Goal: Transaction & Acquisition: Purchase product/service

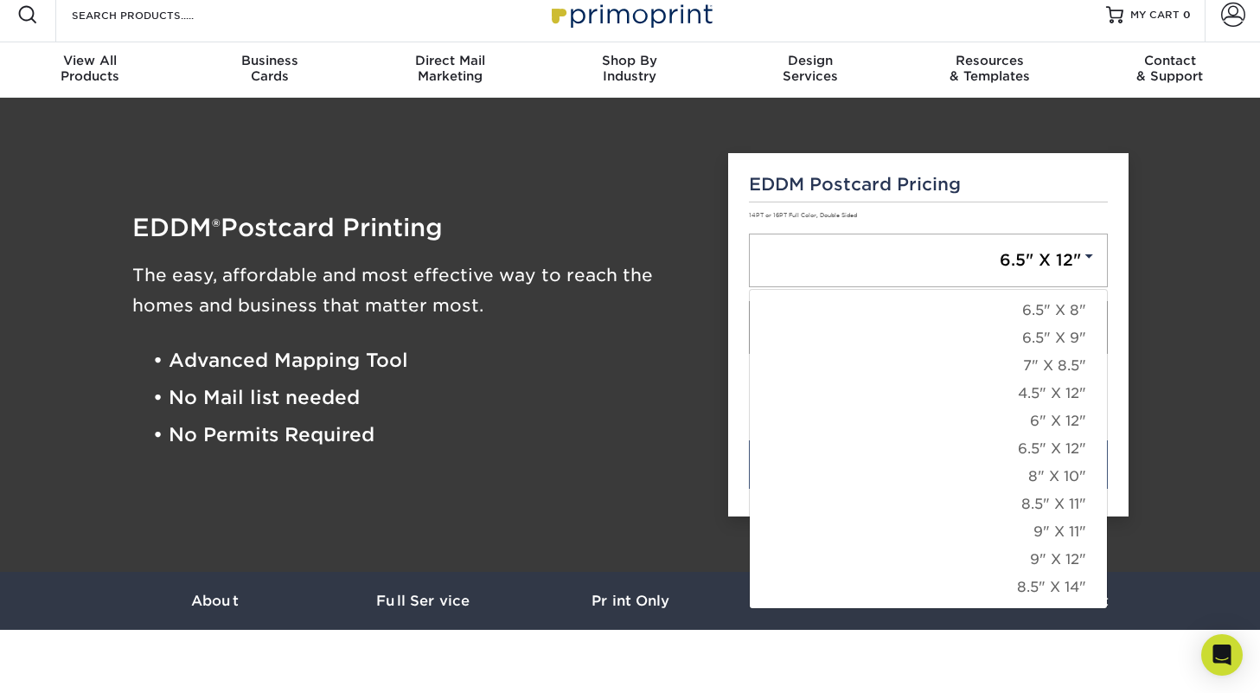
click at [1033, 213] on p "14PT or 16PT Full Color, Double Sided" at bounding box center [928, 214] width 359 height 11
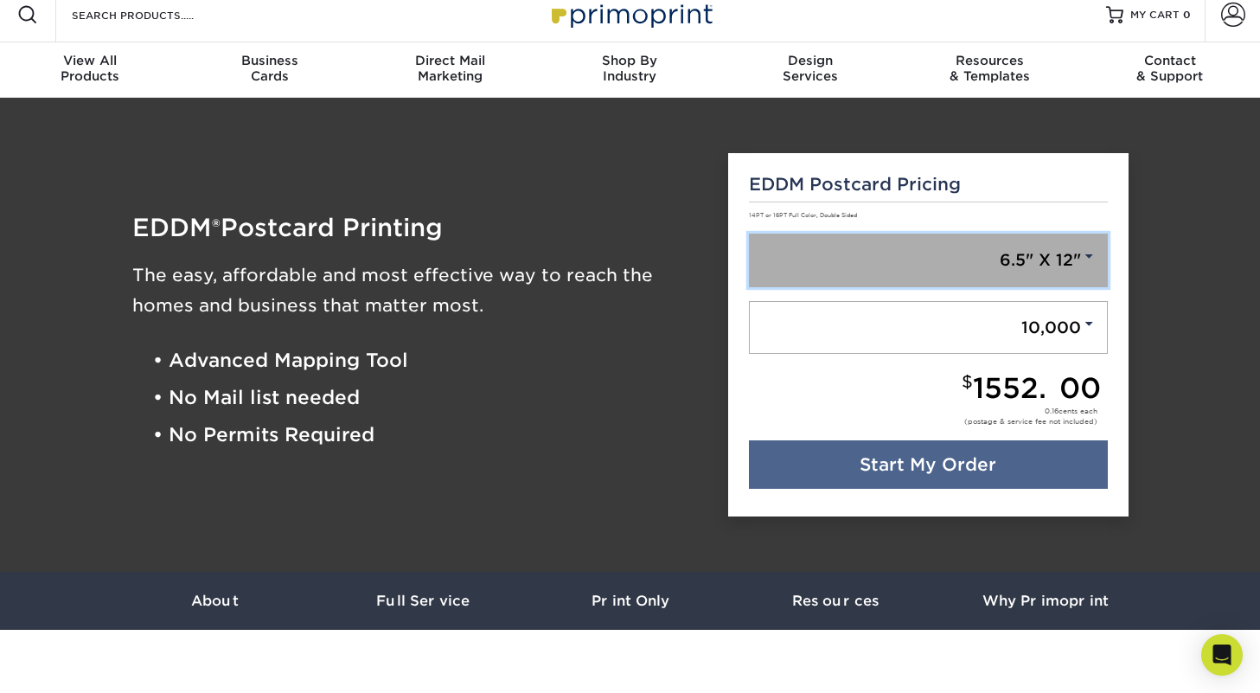
click at [1052, 253] on link "6.5" X 12"" at bounding box center [928, 260] width 359 height 54
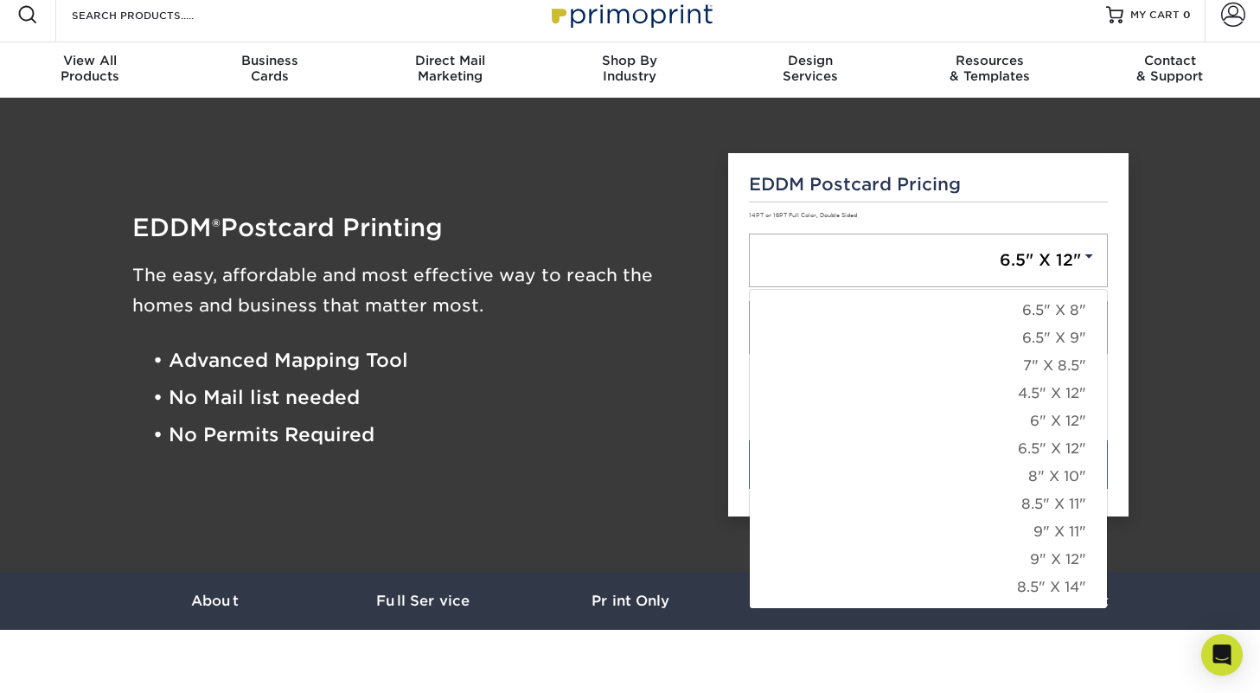
click at [1058, 198] on div "EDDM Postcard Pricing 14PT or 16PT Full Color, Double Sided 6.5" X 12" 6.5" X 8…" at bounding box center [928, 335] width 400 height 364
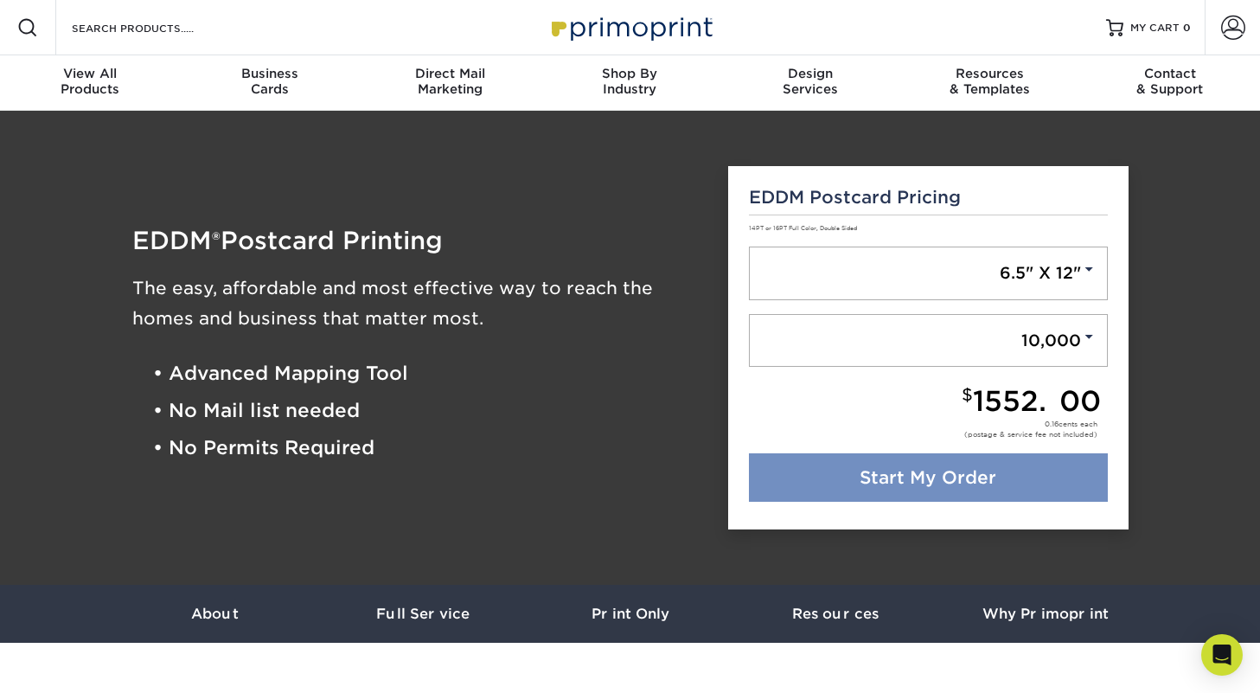
click at [899, 480] on link "Start My Order" at bounding box center [928, 477] width 359 height 48
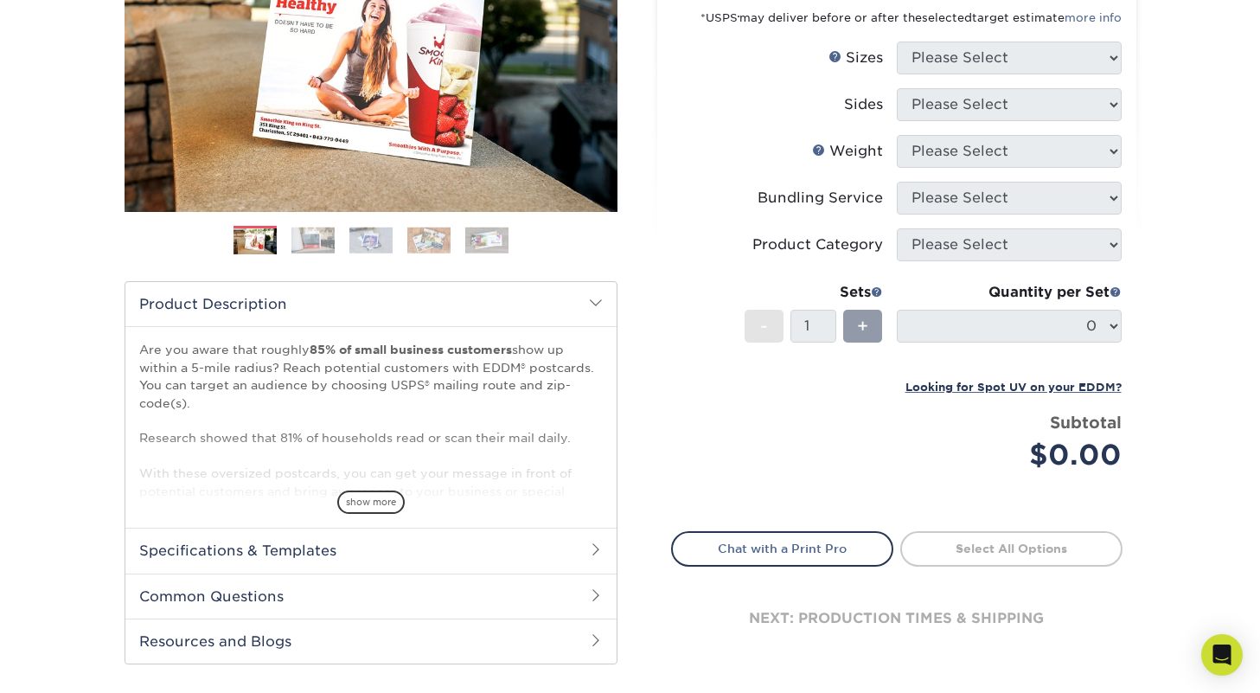
scroll to position [323, 0]
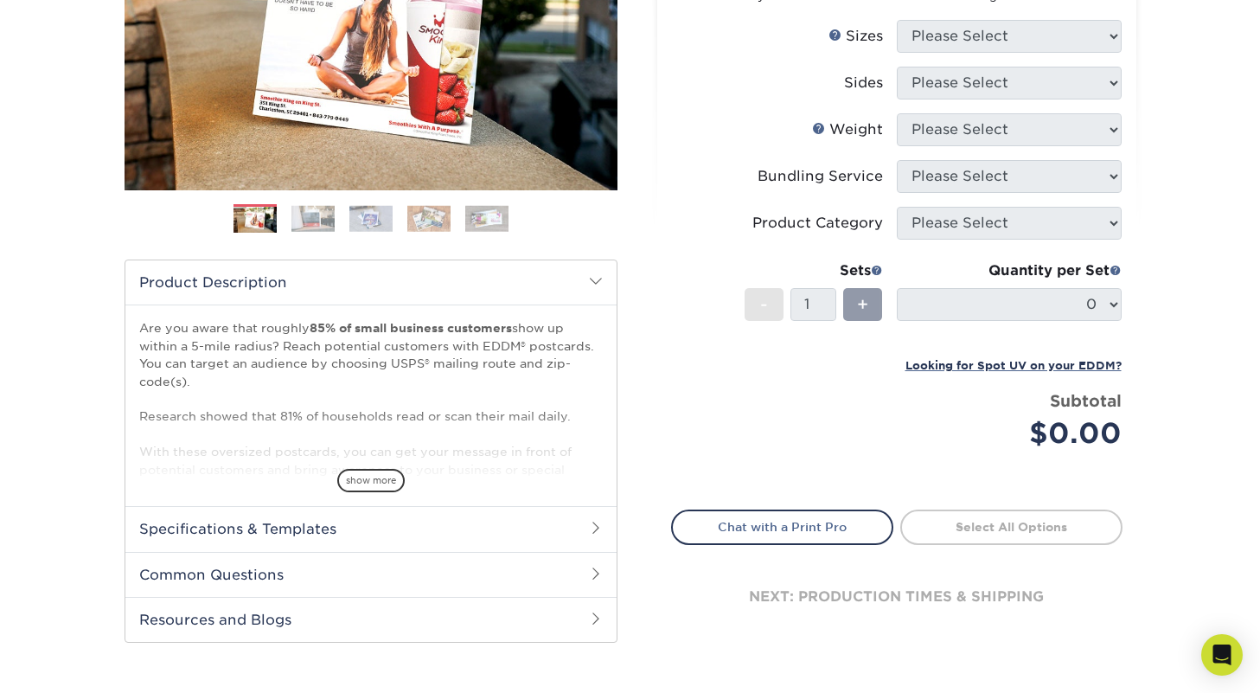
click at [454, 527] on h2 "Specifications & Templates" at bounding box center [370, 528] width 491 height 45
click at [253, 572] on link "See All Sizes" at bounding box center [239, 573] width 72 height 13
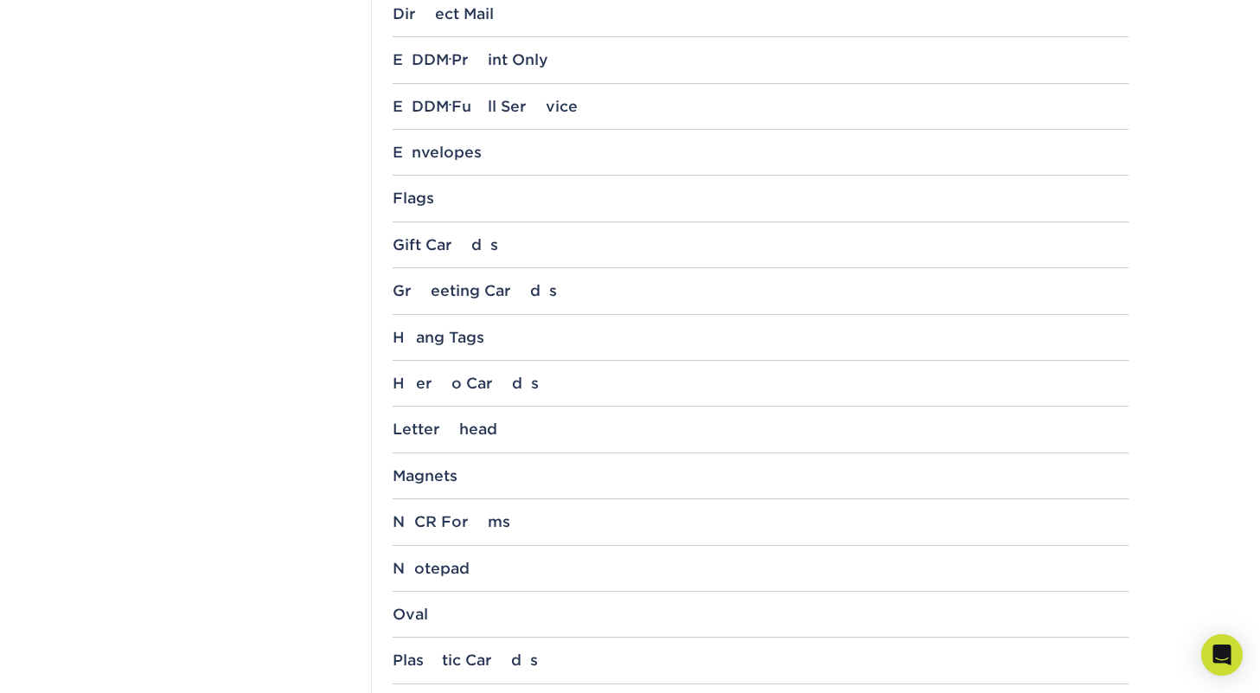
scroll to position [1040, 0]
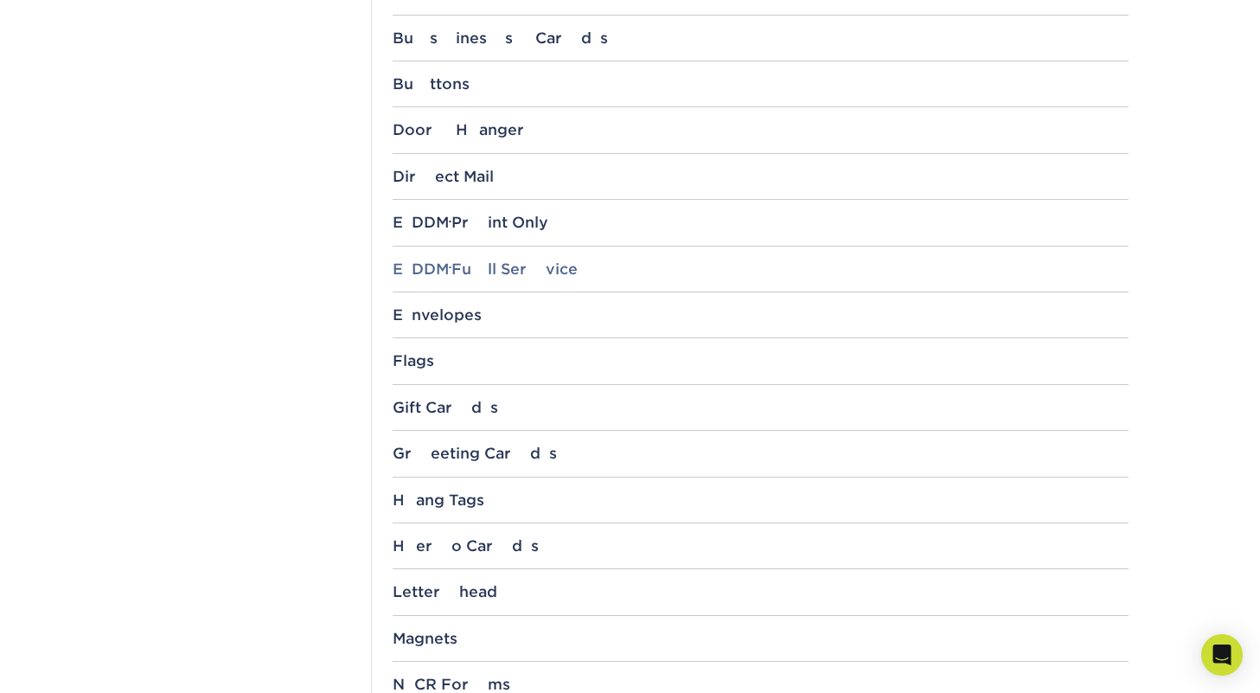
click at [533, 268] on div "EDDM ® Full Service" at bounding box center [761, 268] width 736 height 17
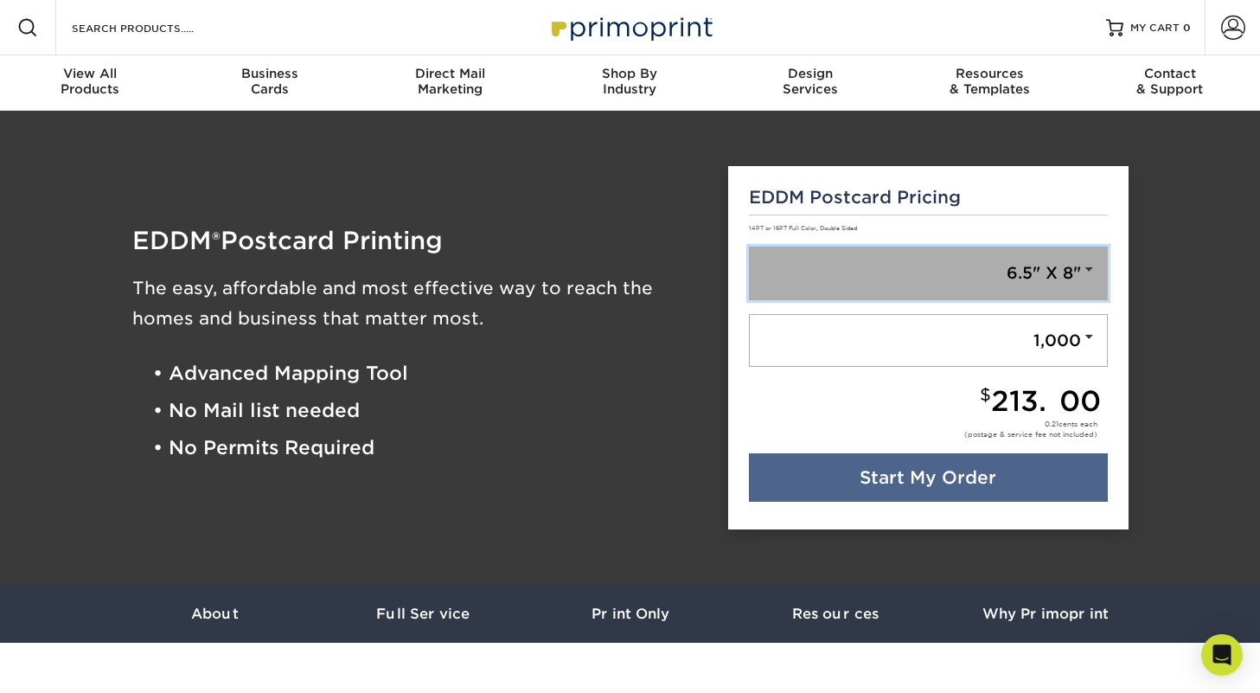
click at [911, 288] on link "6.5" X 8"" at bounding box center [928, 273] width 359 height 54
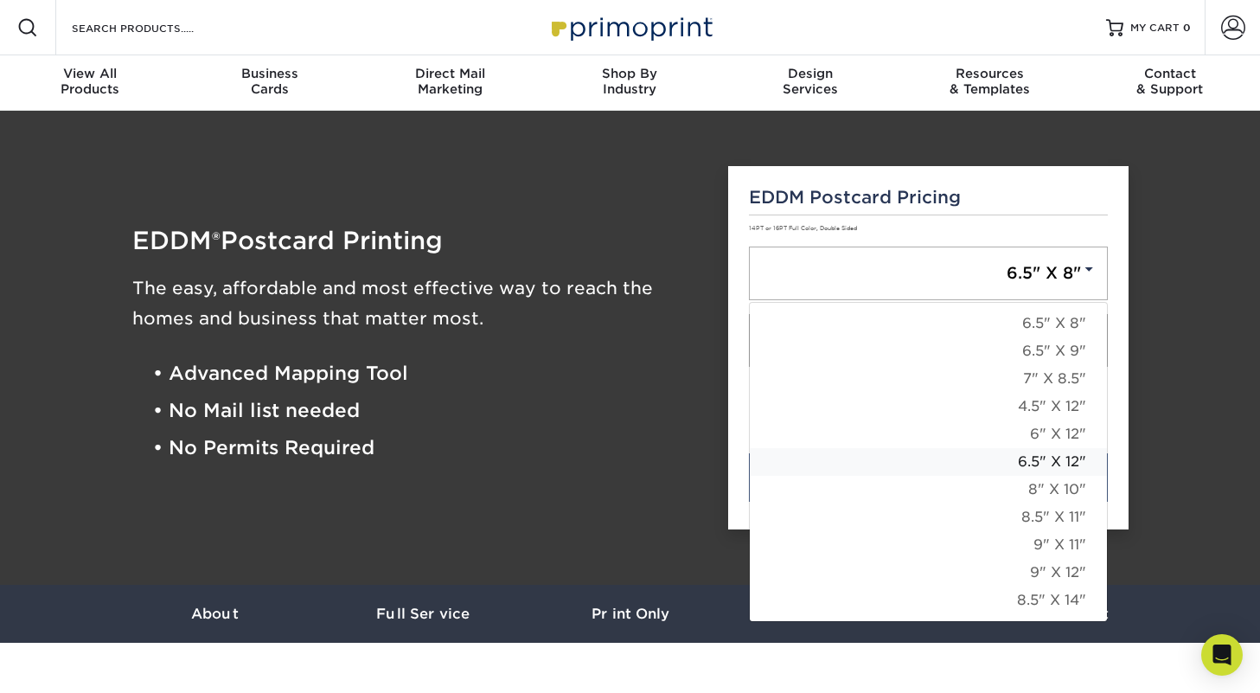
click at [1046, 461] on link "6.5" X 12"" at bounding box center [928, 462] width 357 height 28
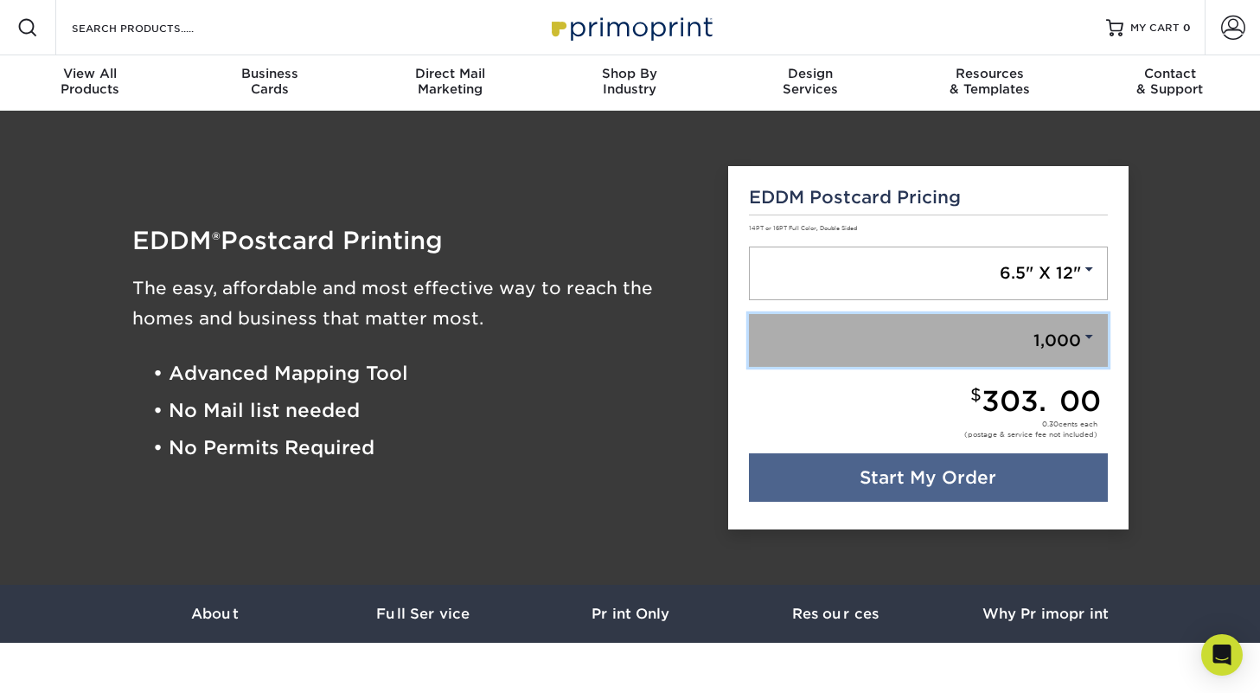
click at [1007, 340] on link "1,000" at bounding box center [928, 341] width 359 height 54
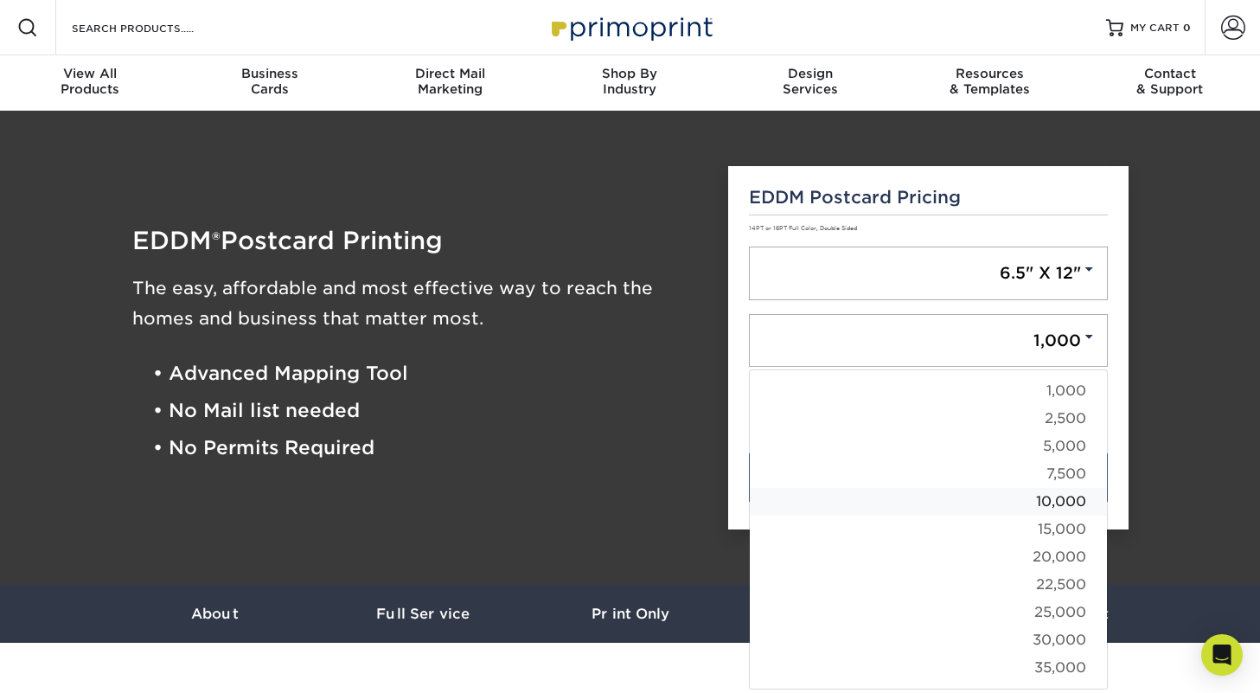
click at [997, 500] on link "10,000" at bounding box center [928, 502] width 357 height 28
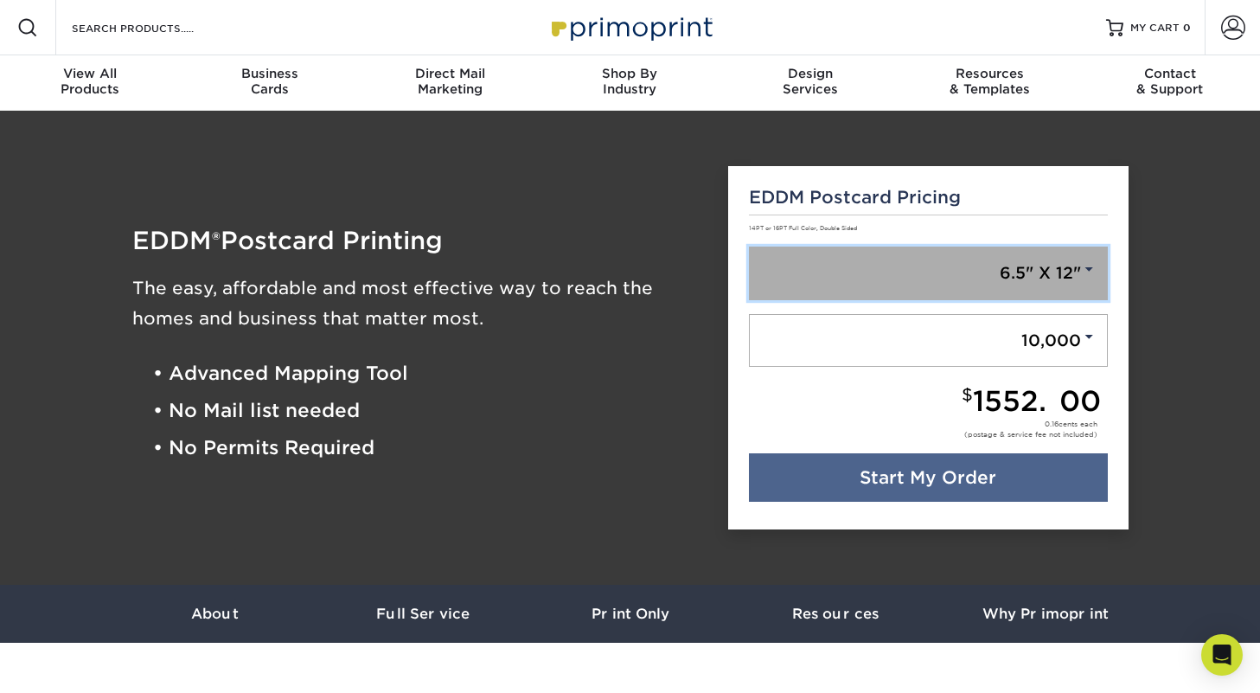
click at [1015, 293] on link "6.5" X 12"" at bounding box center [928, 273] width 359 height 54
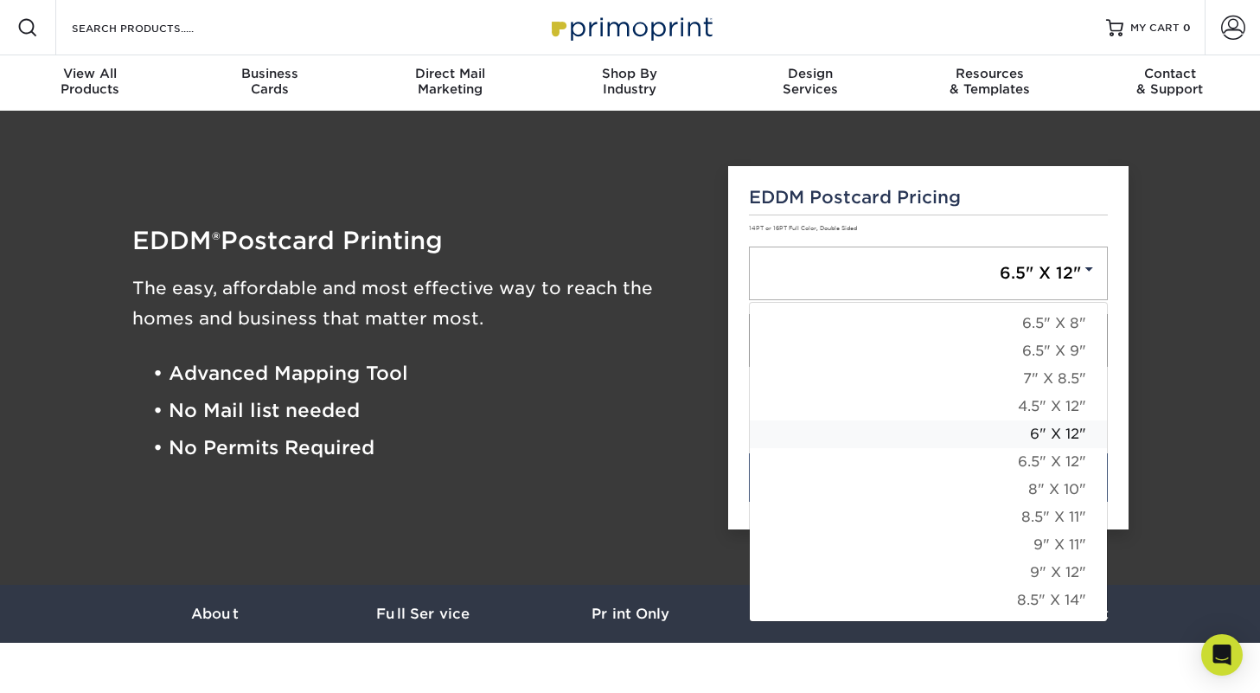
click at [985, 425] on link "6" X 12"" at bounding box center [928, 434] width 357 height 28
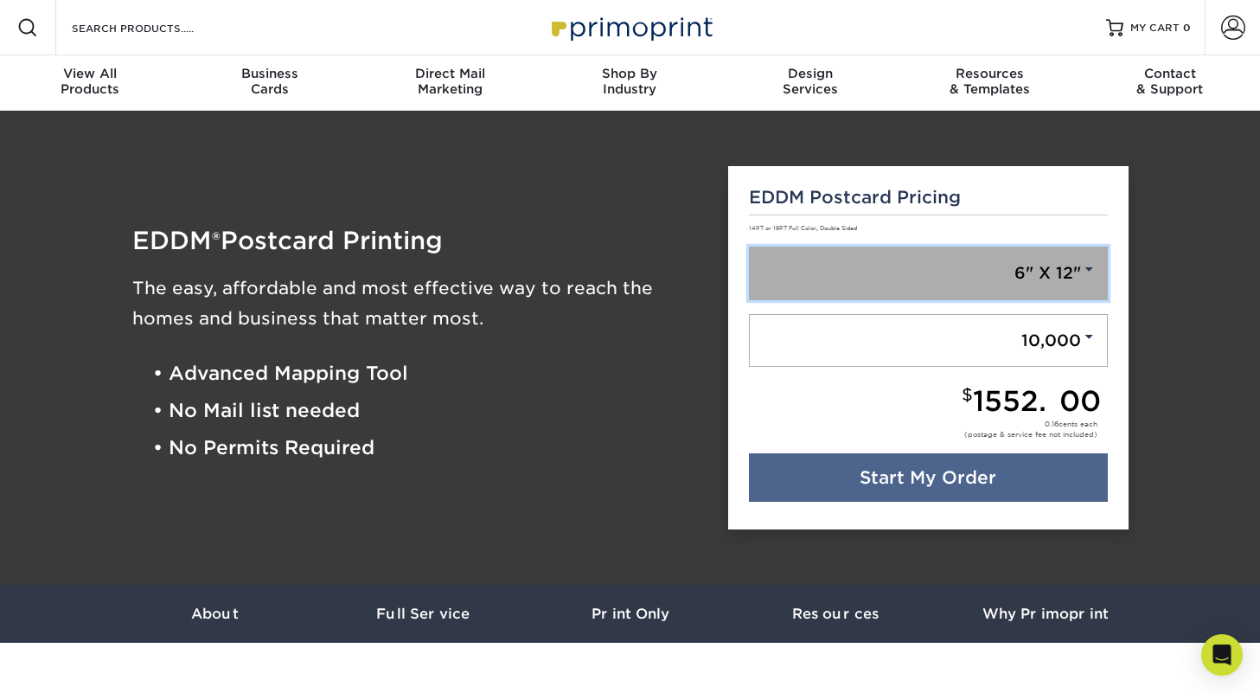
click at [997, 278] on link "6" X 12"" at bounding box center [928, 273] width 359 height 54
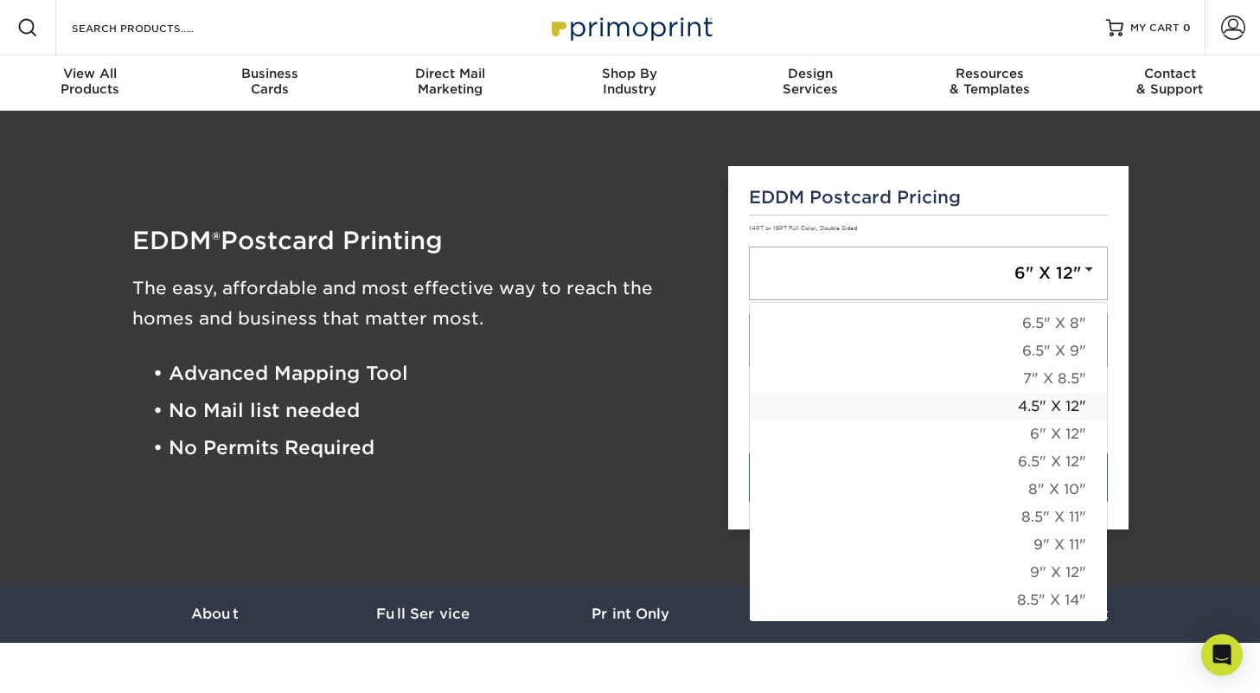
click at [997, 409] on link "4.5" X 12"" at bounding box center [928, 407] width 357 height 28
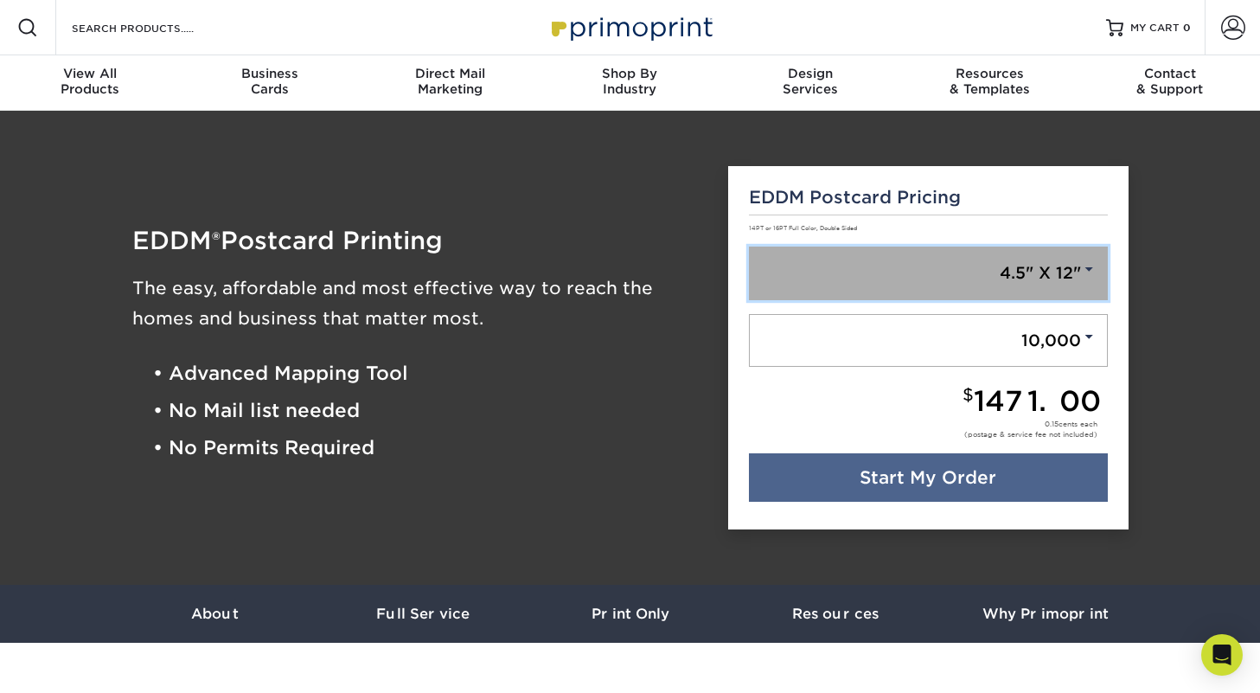
click at [991, 275] on link "4.5" X 12"" at bounding box center [928, 273] width 359 height 54
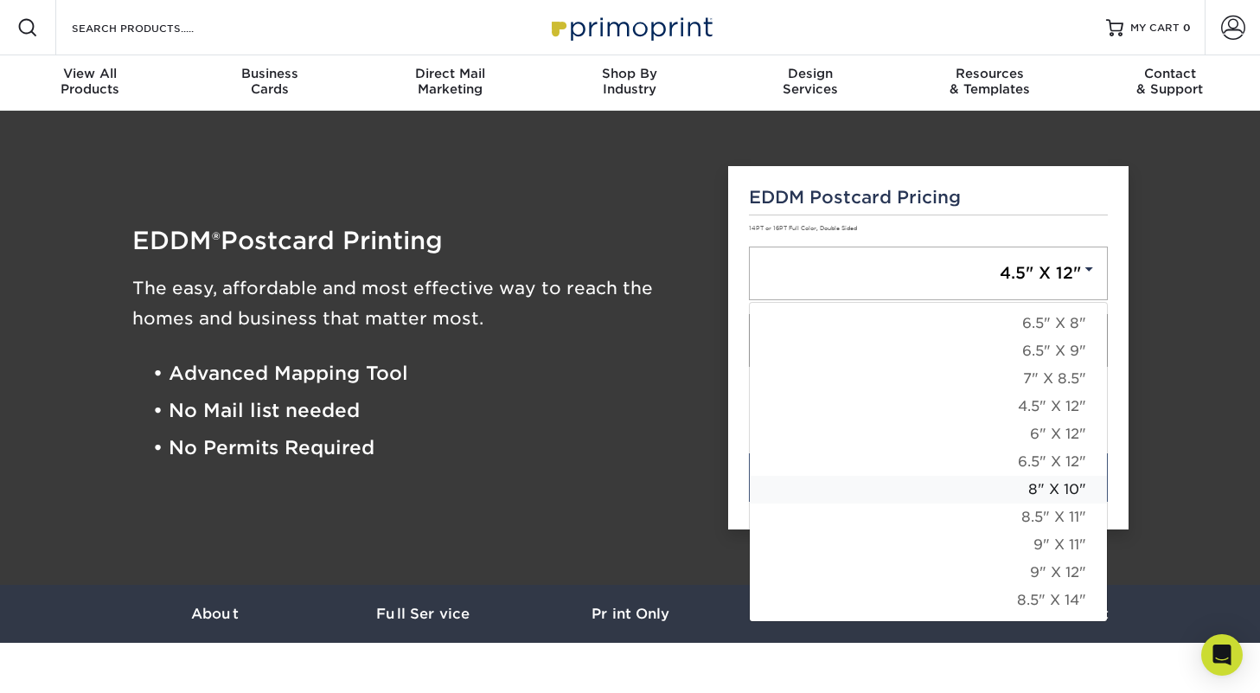
click at [992, 480] on link "8" X 10"" at bounding box center [928, 490] width 357 height 28
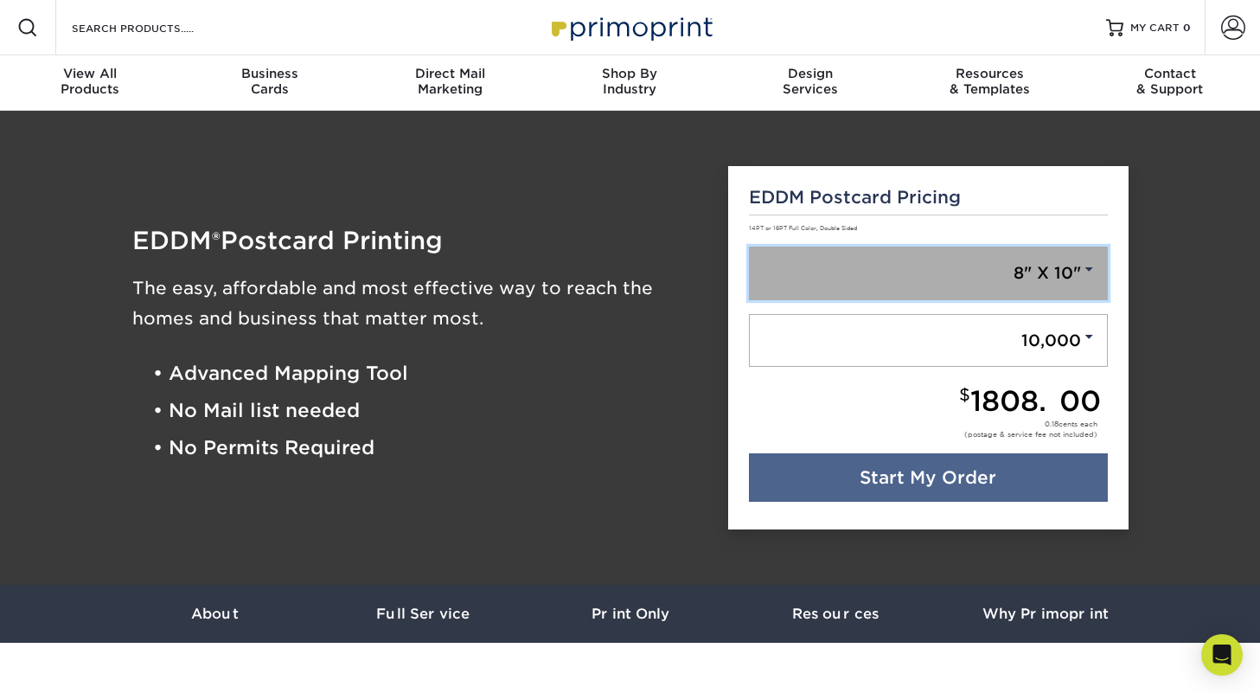
click at [1000, 276] on link "8" X 10"" at bounding box center [928, 273] width 359 height 54
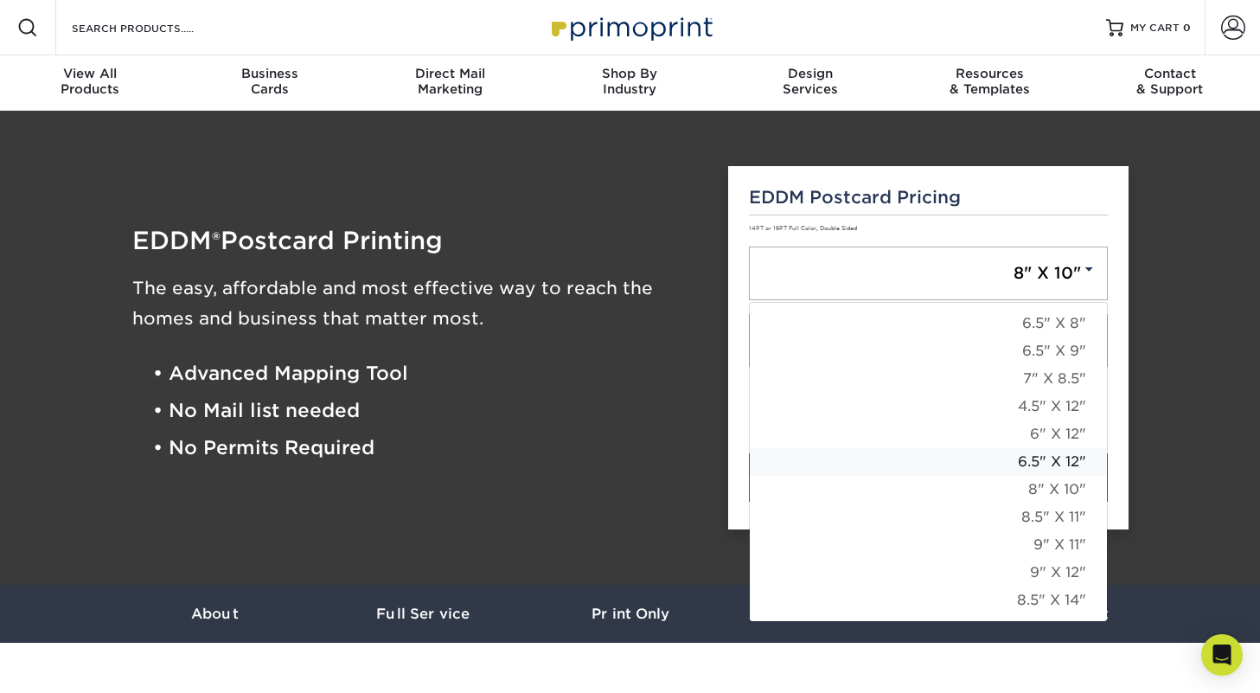
click at [978, 465] on link "6.5" X 12"" at bounding box center [928, 462] width 357 height 28
